Goal: Task Accomplishment & Management: Complete application form

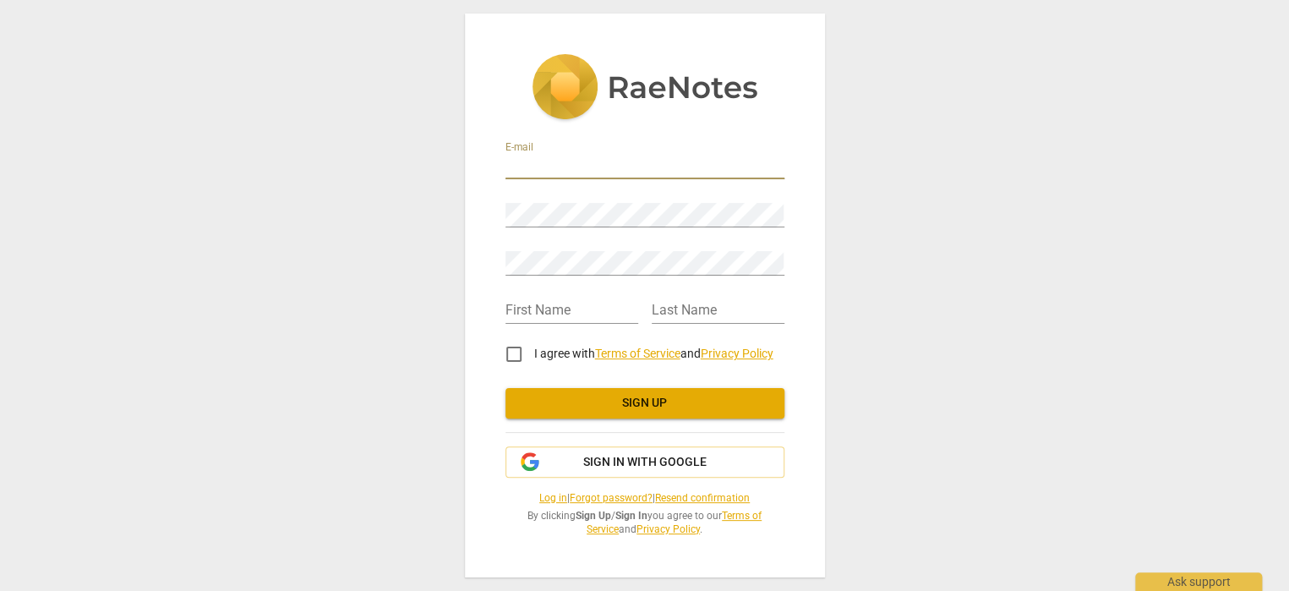
click at [526, 161] on input "email" at bounding box center [644, 167] width 279 height 25
type input "[EMAIL_ADDRESS][DOMAIN_NAME]"
type input "Jo"
type input "[PERSON_NAME]"
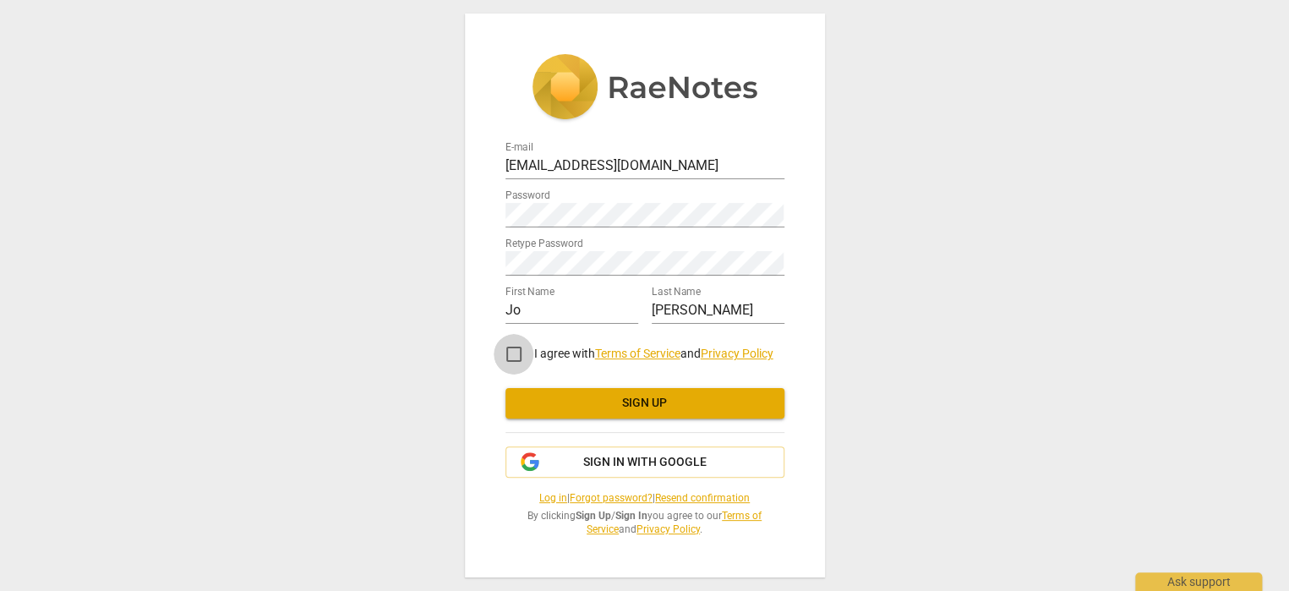
click at [516, 356] on input "I agree with Terms of Service and Privacy Policy" at bounding box center [514, 354] width 41 height 41
checkbox input "true"
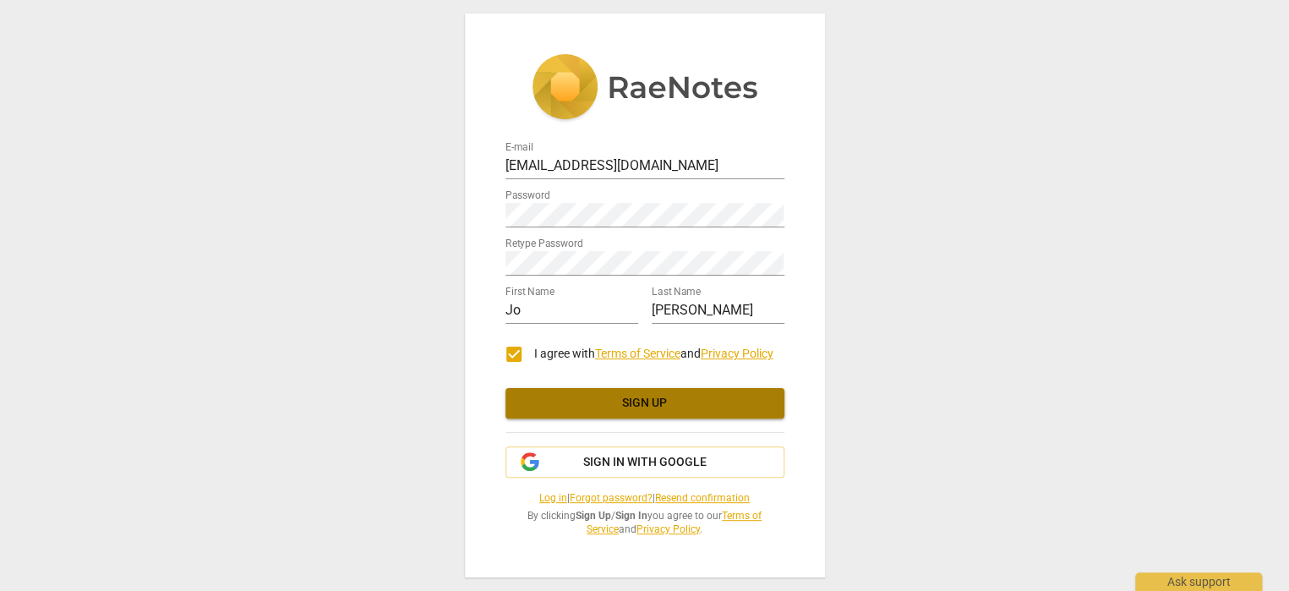
click at [617, 398] on span "Sign up" at bounding box center [645, 403] width 252 height 17
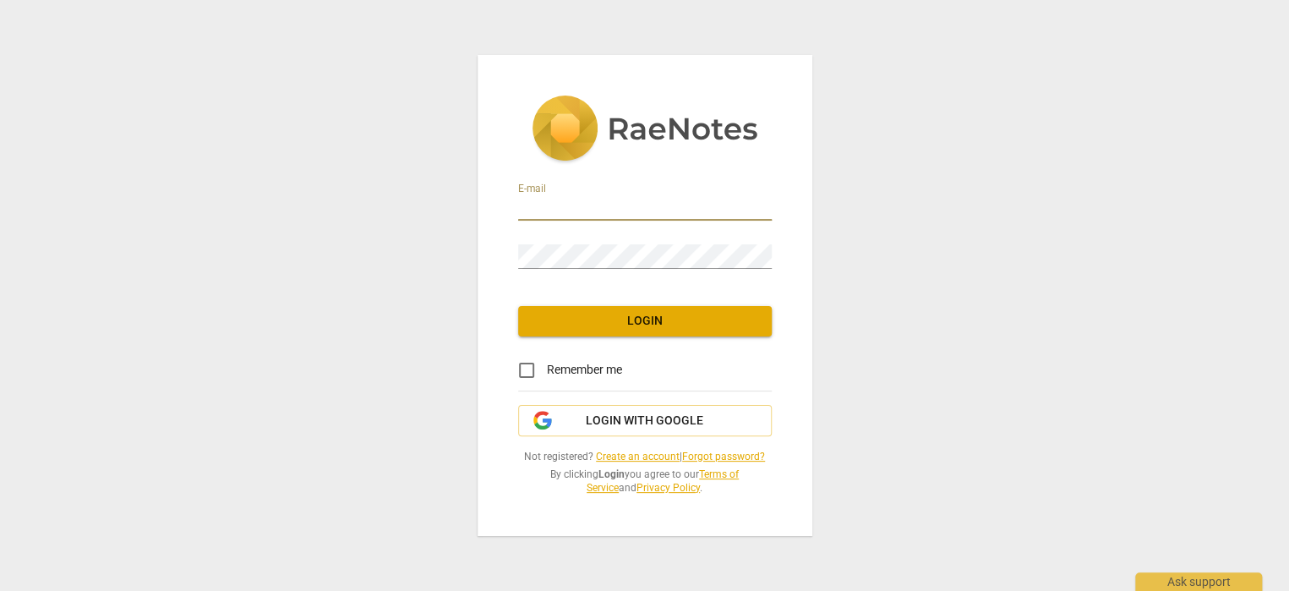
click at [573, 213] on input "email" at bounding box center [645, 208] width 254 height 25
type input "[EMAIL_ADDRESS][DOMAIN_NAME]"
click at [522, 374] on input "Remember me" at bounding box center [526, 370] width 41 height 41
checkbox input "true"
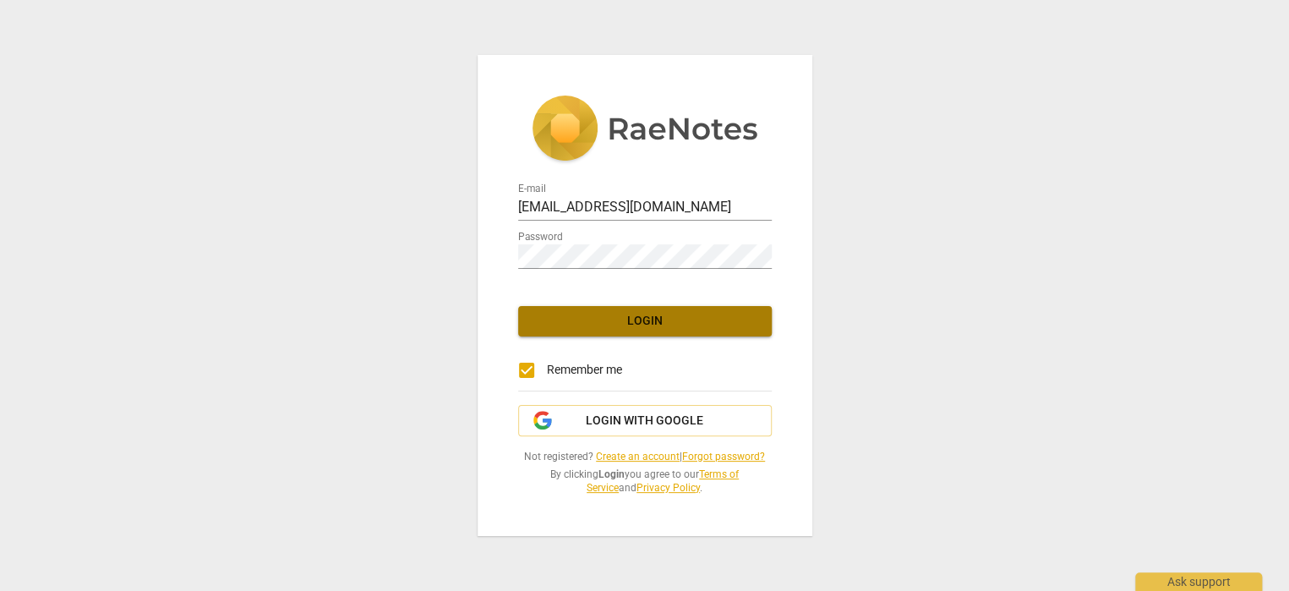
click at [640, 310] on button "Login" at bounding box center [645, 321] width 254 height 30
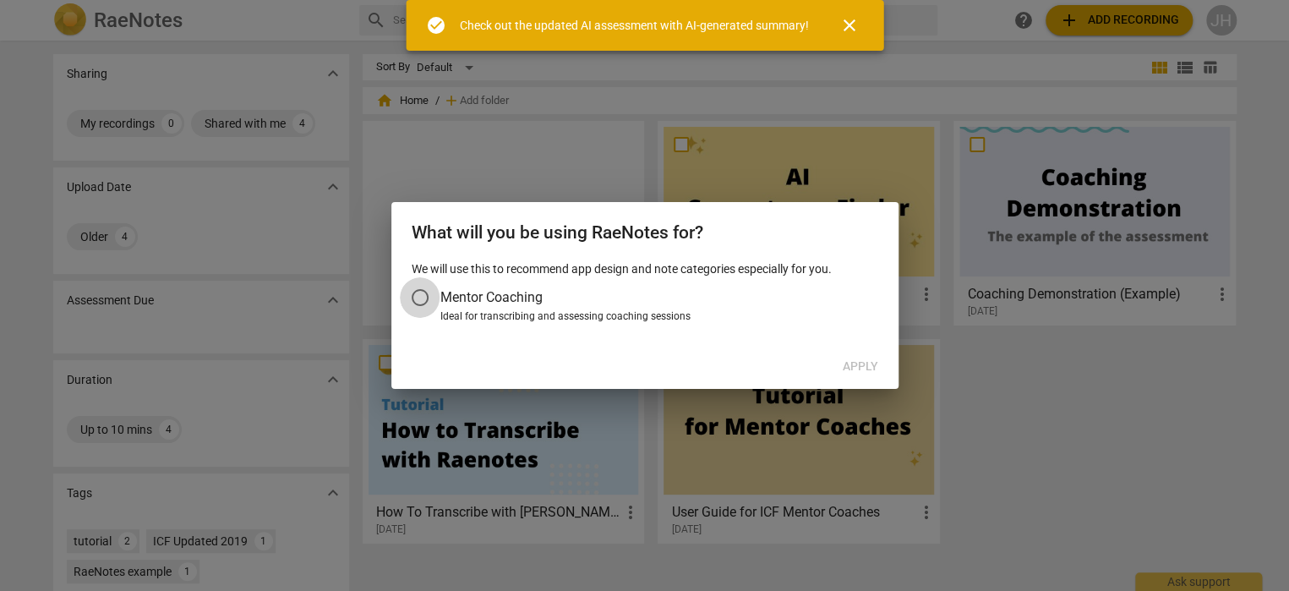
click at [420, 294] on input "Mentor Coaching" at bounding box center [420, 297] width 41 height 41
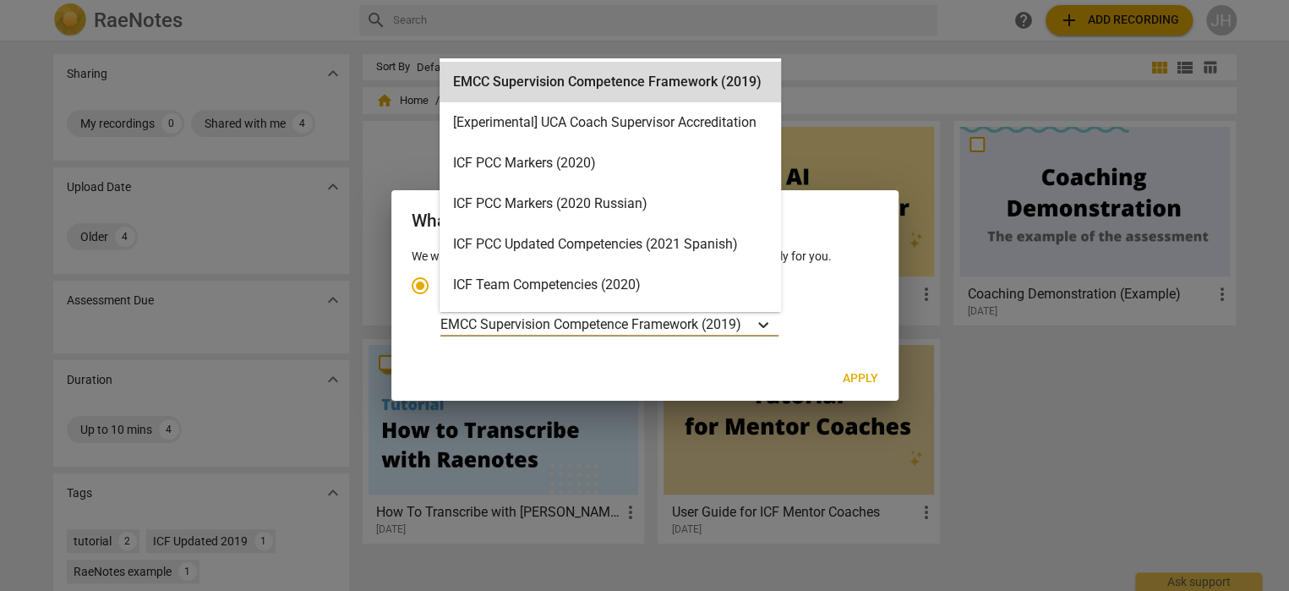
click at [763, 323] on icon "Account type" at bounding box center [763, 325] width 10 height 6
click at [0, 0] on input "Ideal for transcribing and assessing coaching sessions 15 results available. Us…" at bounding box center [0, 0] width 0 height 0
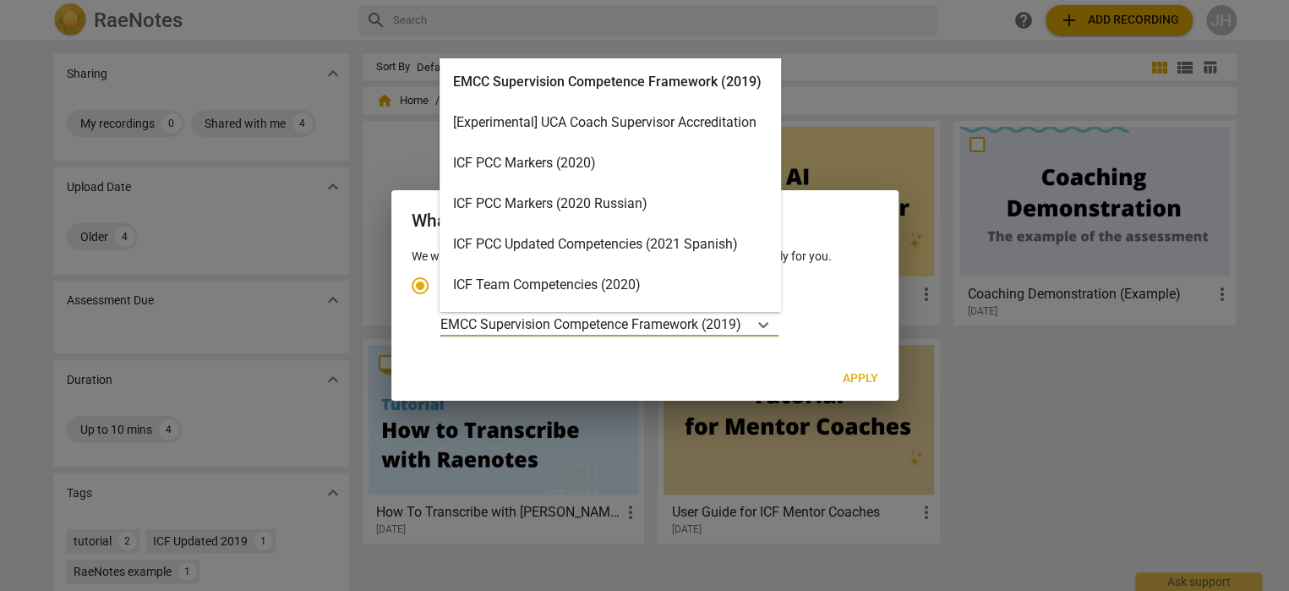
scroll to position [47, 0]
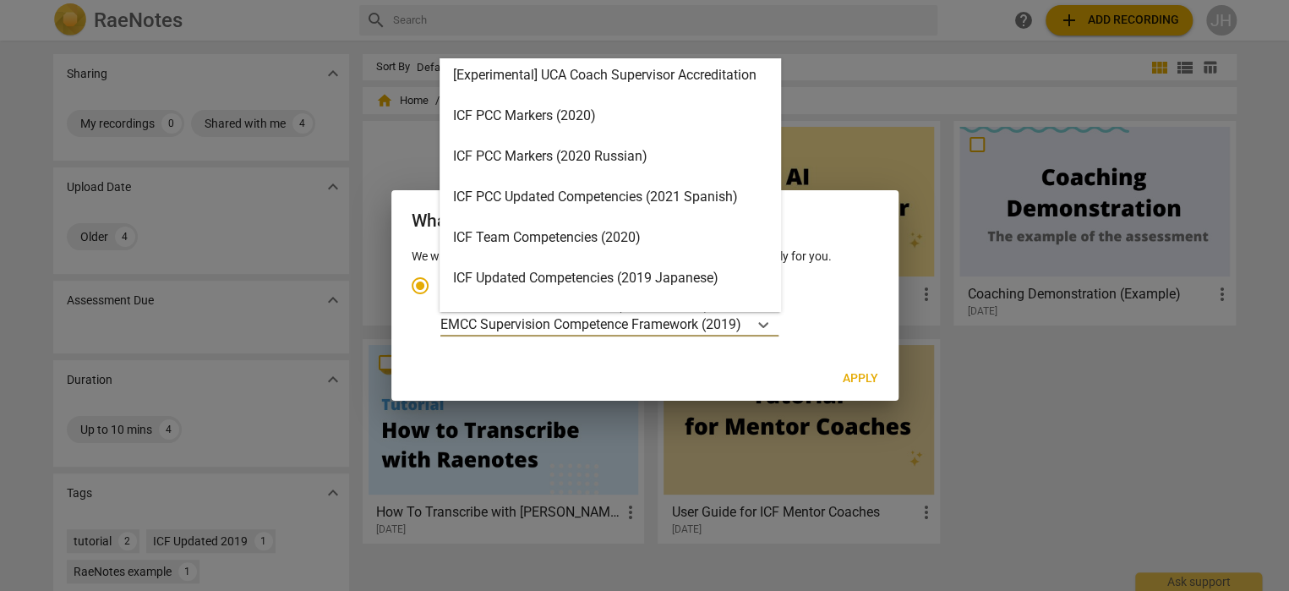
click at [549, 110] on div "ICF PCC Markers (2020)" at bounding box center [610, 116] width 341 height 41
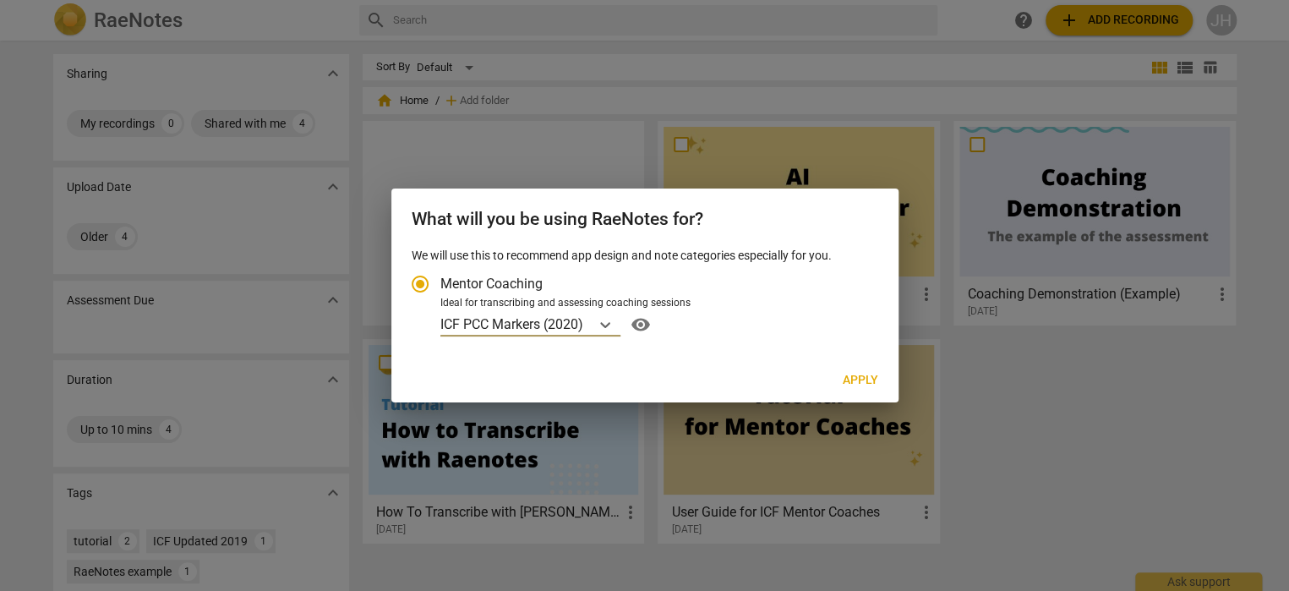
click at [856, 379] on span "Apply" at bounding box center [860, 380] width 35 height 17
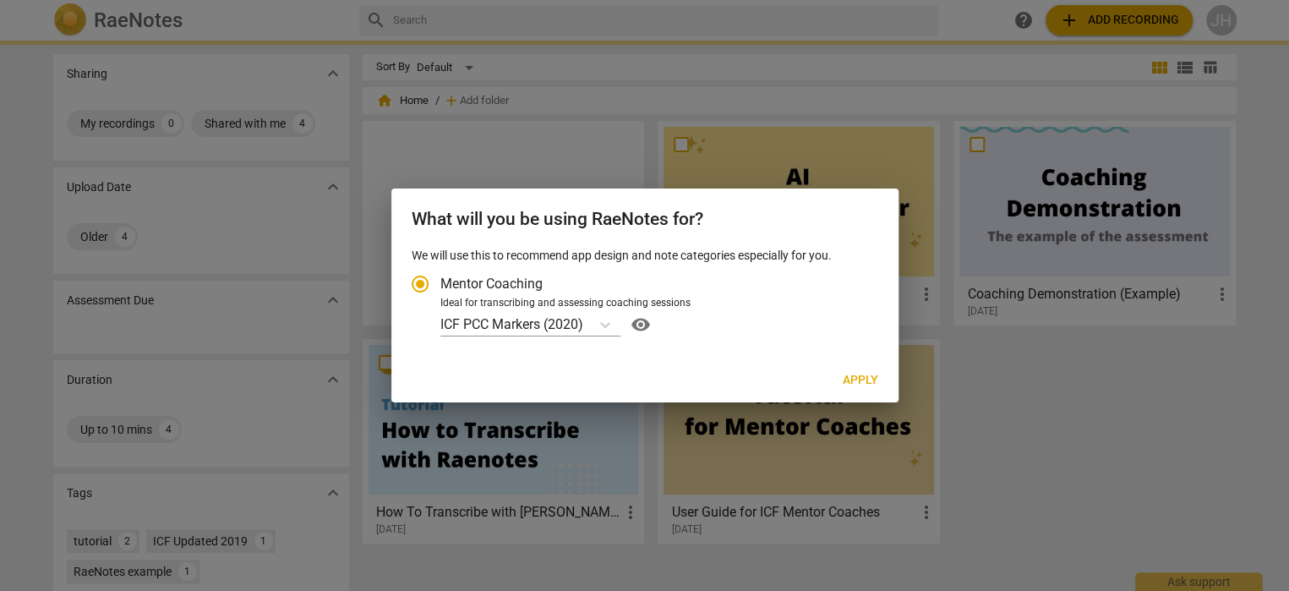
radio input "false"
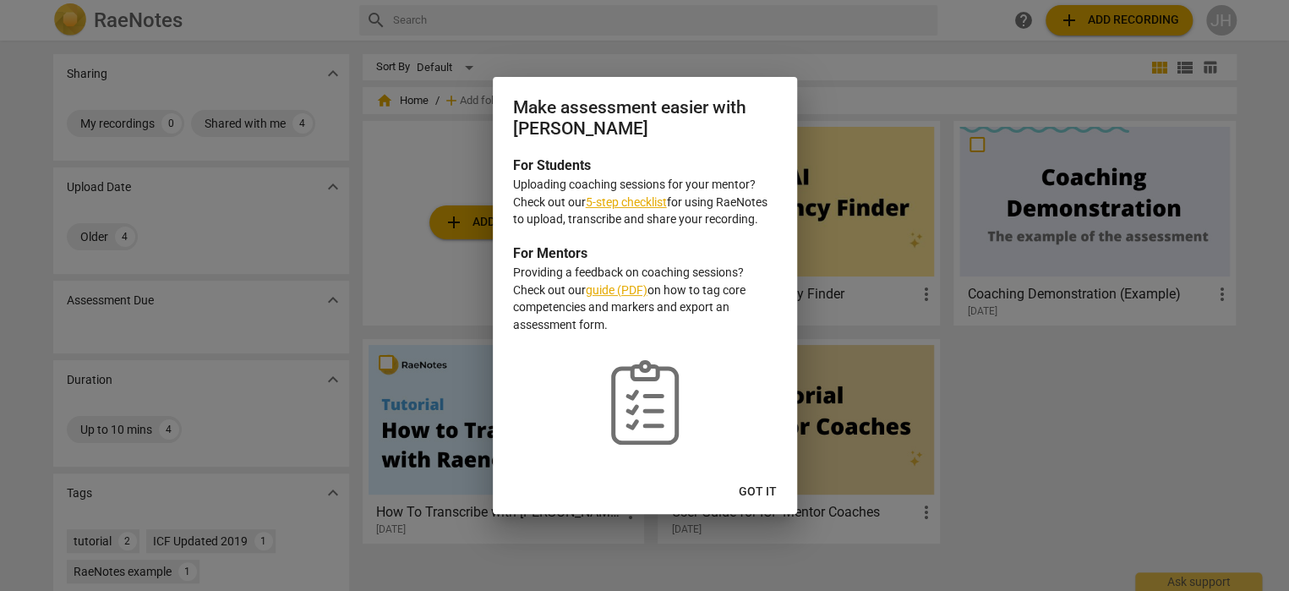
click at [631, 198] on link "5-step checklist" at bounding box center [626, 202] width 81 height 14
click at [613, 287] on link "guide (PDF)" at bounding box center [617, 290] width 62 height 14
click at [756, 489] on span "Got it" at bounding box center [758, 491] width 38 height 17
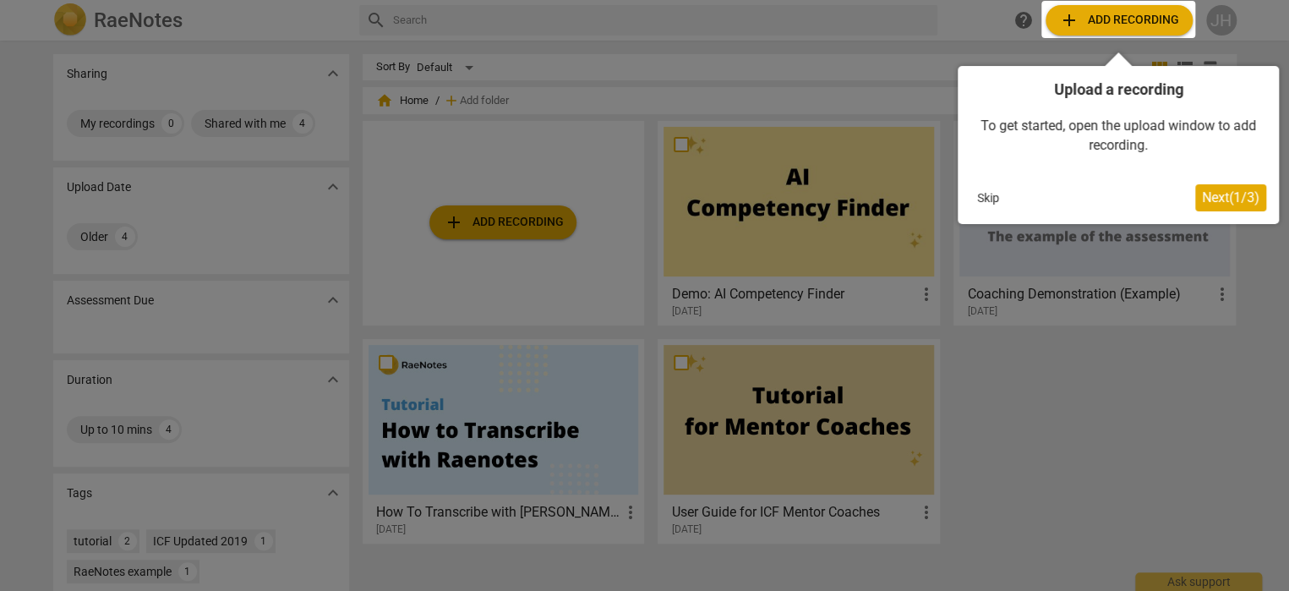
click at [1238, 189] on span "Next ( 1 / 3 )" at bounding box center [1230, 197] width 57 height 16
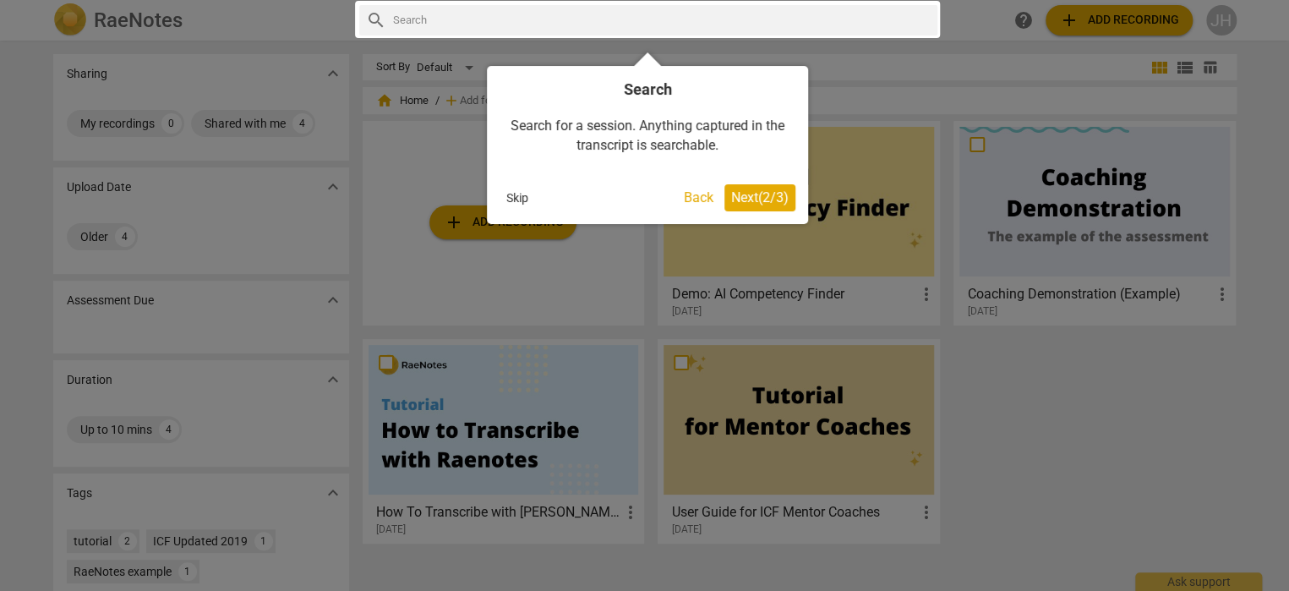
click at [745, 194] on span "Next ( 2 / 3 )" at bounding box center [759, 197] width 57 height 16
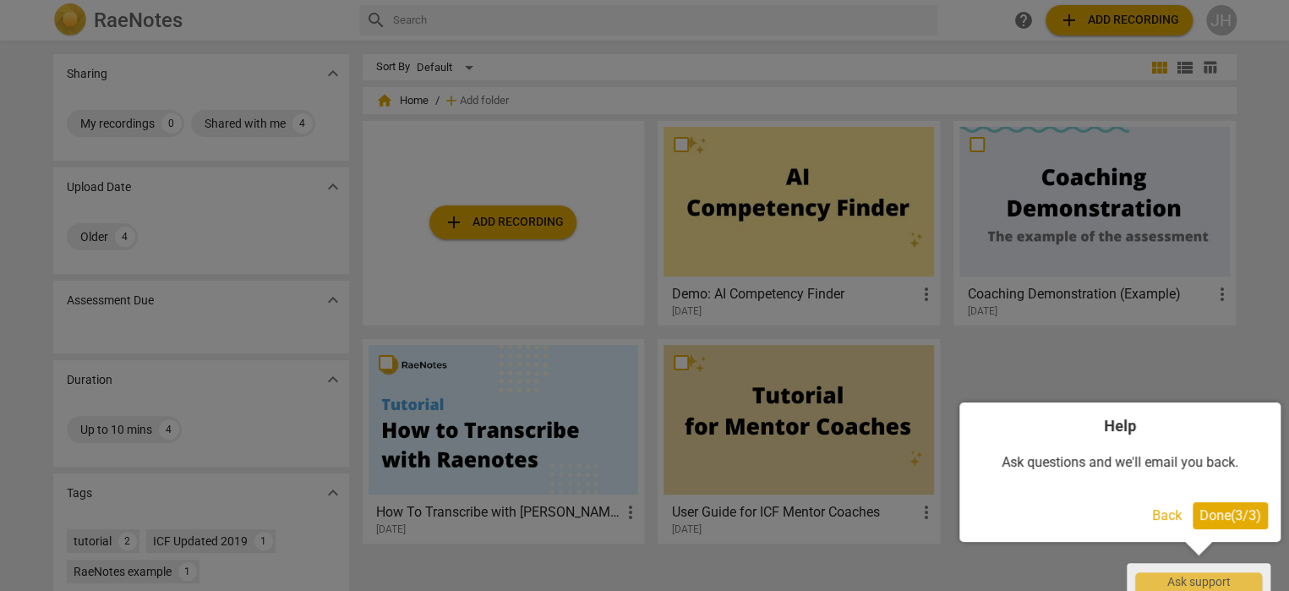
click at [1243, 510] on span "Done ( 3 / 3 )" at bounding box center [1230, 515] width 62 height 16
